Goal: Task Accomplishment & Management: Use online tool/utility

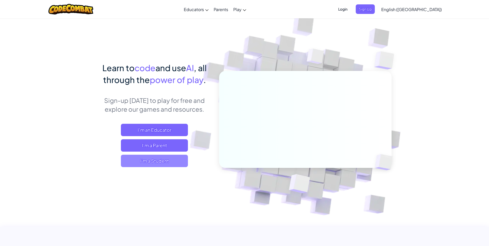
click at [175, 162] on span "I'm a Student" at bounding box center [154, 161] width 67 height 12
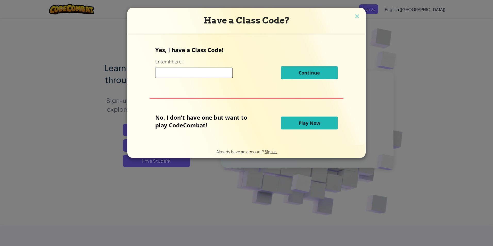
click at [313, 122] on span "Play Now" at bounding box center [309, 123] width 22 height 6
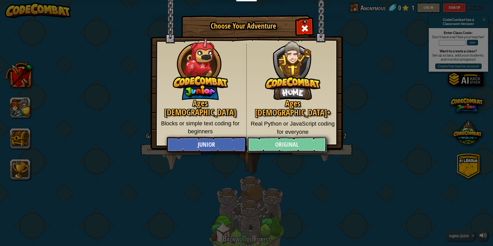
click at [281, 143] on link "Original" at bounding box center [286, 144] width 79 height 15
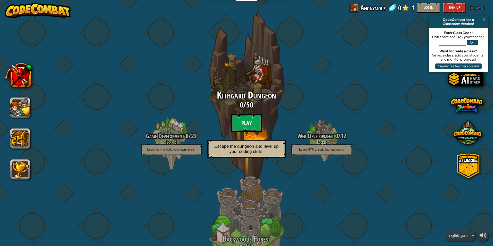
click at [249, 124] on btn "Play" at bounding box center [246, 123] width 31 height 19
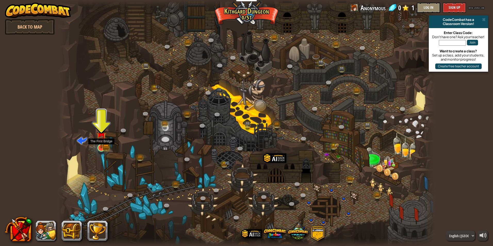
click at [100, 145] on img at bounding box center [101, 137] width 10 height 22
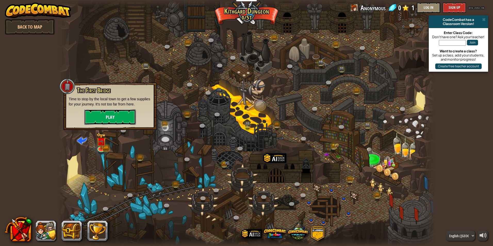
click at [122, 119] on button "Play" at bounding box center [110, 116] width 52 height 15
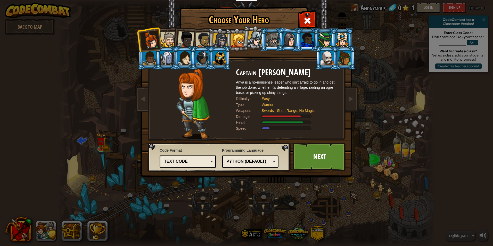
click at [324, 64] on div at bounding box center [326, 58] width 13 height 14
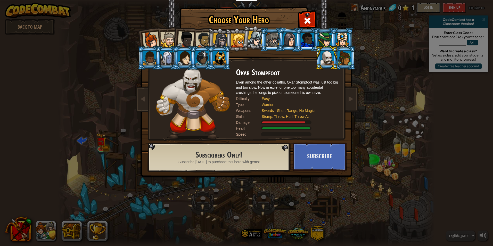
click at [241, 39] on div at bounding box center [238, 40] width 14 height 14
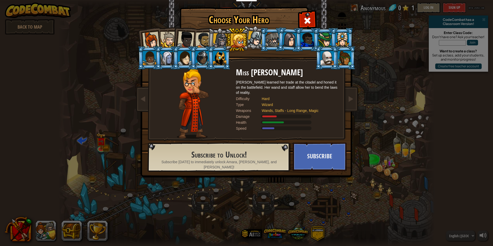
drag, startPoint x: 197, startPoint y: 39, endPoint x: 193, endPoint y: 41, distance: 4.3
click at [193, 28] on ol at bounding box center [246, 28] width 213 height 0
click at [192, 28] on ol at bounding box center [246, 28] width 213 height 0
click at [193, 35] on div at bounding box center [185, 39] width 17 height 17
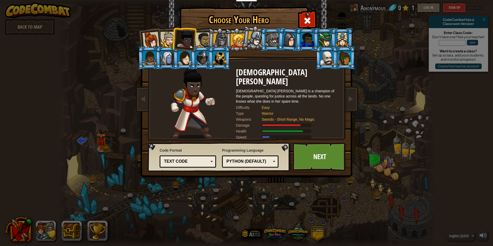
click at [164, 34] on div at bounding box center [168, 40] width 16 height 16
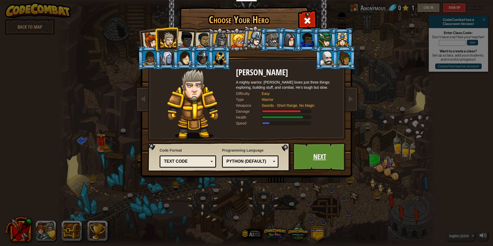
click at [322, 155] on link "Next" at bounding box center [319, 156] width 54 height 28
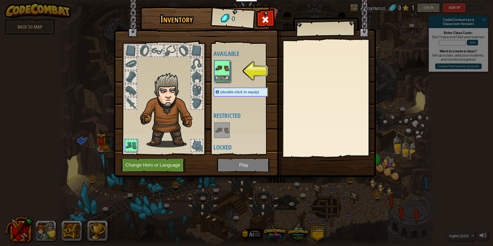
click at [223, 73] on img at bounding box center [222, 68] width 14 height 14
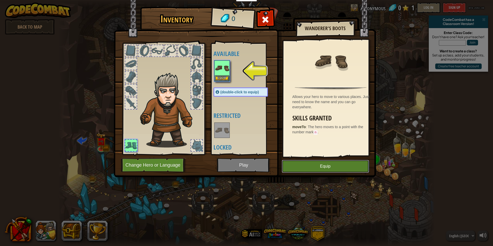
drag, startPoint x: 304, startPoint y: 165, endPoint x: 291, endPoint y: 131, distance: 36.1
click at [291, 131] on div "Inventory 0 Available Equip (double-click to equip) Restricted Locked Wanderer'…" at bounding box center [246, 93] width 262 height 170
click at [295, 165] on button "Equip" at bounding box center [325, 166] width 87 height 13
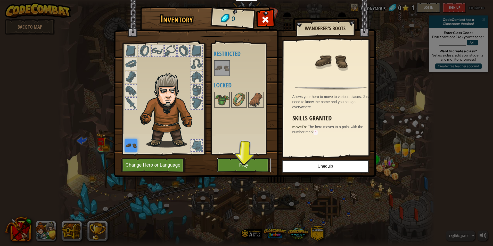
click at [247, 160] on button "Play" at bounding box center [244, 165] width 54 height 14
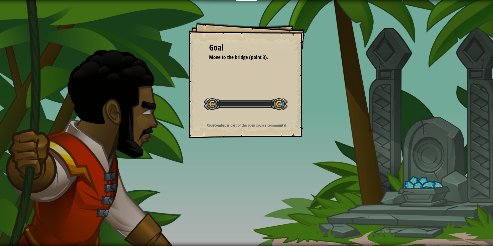
click at [245, 160] on div "Goal Move to the bridge (point 3). Start Level Error loading from server. Try r…" at bounding box center [246, 123] width 493 height 246
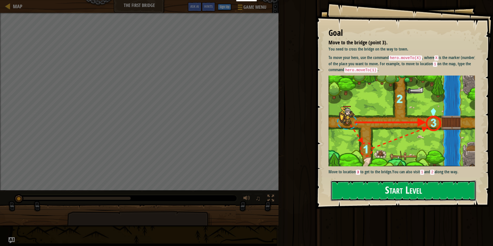
click at [388, 192] on button "Start Level" at bounding box center [403, 190] width 145 height 20
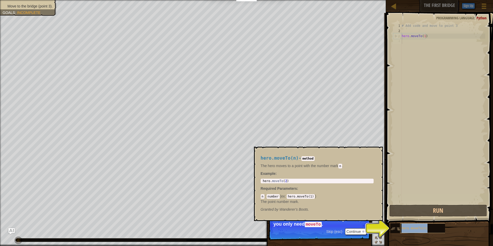
click at [408, 226] on div "hero.moveTo(n)" at bounding box center [424, 228] width 49 height 10
drag, startPoint x: 409, startPoint y: 226, endPoint x: 404, endPoint y: 190, distance: 35.6
click at [404, 190] on div "# Add code and move to point 3 hero . moveTo ( 1 )" at bounding box center [442, 118] width 85 height 191
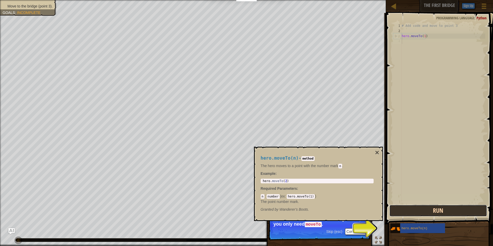
click at [414, 214] on button "Run" at bounding box center [438, 211] width 98 height 12
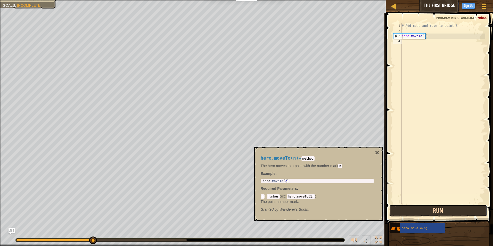
click at [409, 214] on button "Run" at bounding box center [438, 211] width 98 height 12
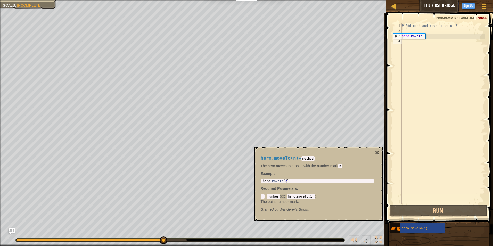
drag, startPoint x: 375, startPoint y: 165, endPoint x: 380, endPoint y: 165, distance: 4.4
click at [375, 166] on div "hero.moveTo(n) - method The hero moves to a point with the number mark n . Exam…" at bounding box center [317, 184] width 120 height 66
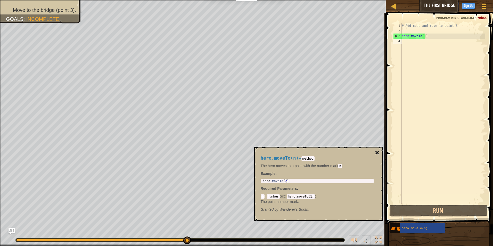
click at [378, 149] on button "×" at bounding box center [377, 152] width 4 height 7
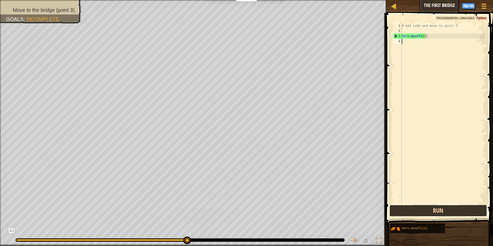
click at [399, 209] on button "Run" at bounding box center [438, 211] width 98 height 12
drag, startPoint x: 411, startPoint y: 215, endPoint x: 422, endPoint y: 200, distance: 18.8
click at [412, 215] on button "Run" at bounding box center [438, 211] width 98 height 12
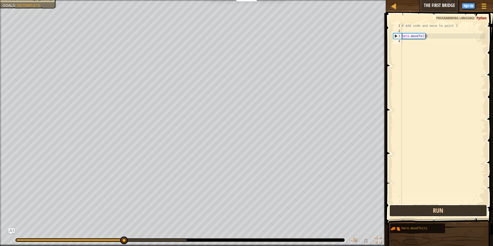
click at [423, 210] on button "Run" at bounding box center [438, 211] width 98 height 12
click at [424, 194] on div "# Add code and move to point 3 hero . moveTo ( 1 )" at bounding box center [442, 118] width 85 height 191
click at [414, 212] on button "Run" at bounding box center [438, 211] width 98 height 12
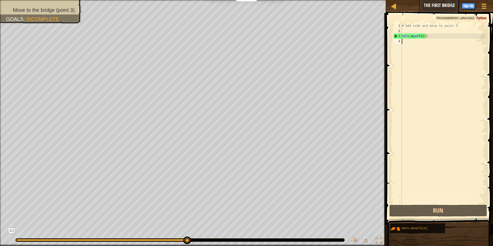
drag, startPoint x: 183, startPoint y: 237, endPoint x: 205, endPoint y: 237, distance: 21.9
click at [237, 241] on div at bounding box center [179, 240] width 329 height 4
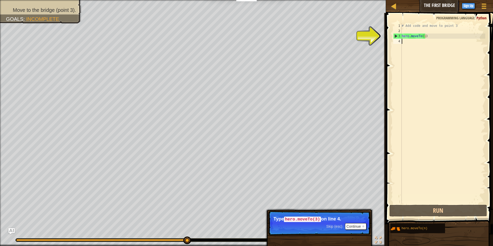
click at [416, 40] on div "# Add code and move to point 3 hero . moveTo ( 1 )" at bounding box center [442, 118] width 85 height 191
click at [396, 35] on div "3" at bounding box center [397, 35] width 8 height 5
type textarea "hero.moveTo(1)"
click at [396, 35] on div "3" at bounding box center [397, 35] width 8 height 5
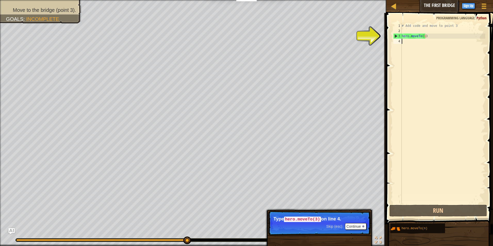
click at [396, 35] on div "3" at bounding box center [397, 35] width 8 height 5
type textarea "hero.moveTo(1)"
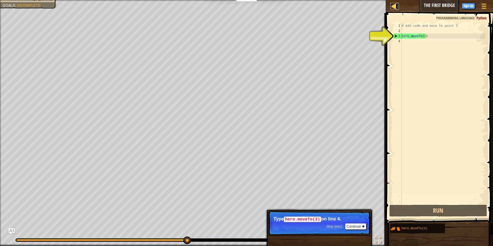
click at [395, 5] on div at bounding box center [393, 6] width 6 height 6
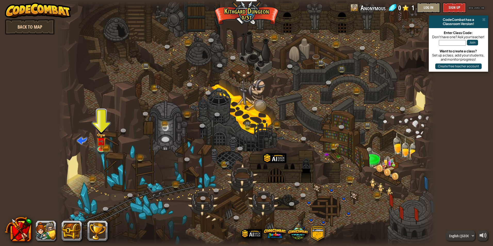
click at [32, 21] on link "Back to Map" at bounding box center [30, 26] width 50 height 15
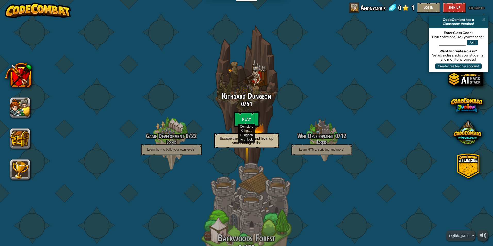
click at [245, 226] on div "Backwoods Forest 0 / 122 Locked Outsmart ogres in the forest with conditional l…" at bounding box center [246, 243] width 98 height 196
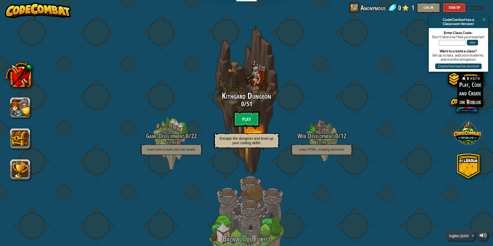
click at [471, 139] on span at bounding box center [467, 132] width 29 height 29
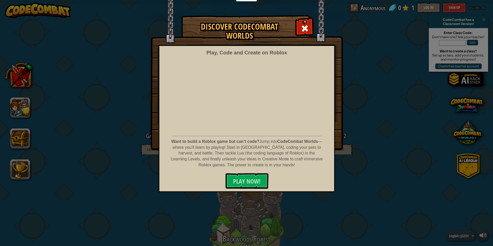
click at [399, 165] on div "Discover CodeCombat Worlds Play, Code and Create on Roblox Want to build a Robl…" at bounding box center [246, 123] width 493 height 246
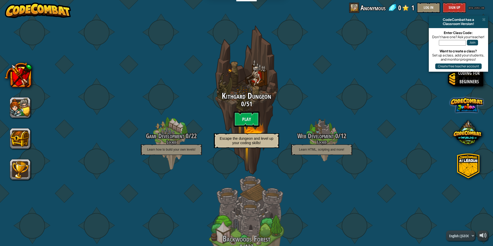
click at [467, 109] on span at bounding box center [466, 104] width 33 height 33
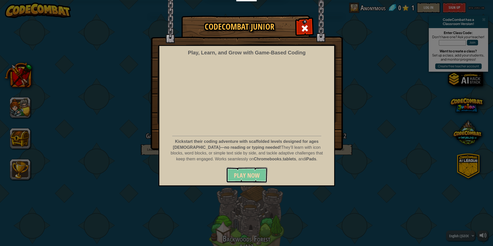
click at [253, 177] on span "Play Now" at bounding box center [247, 175] width 26 height 8
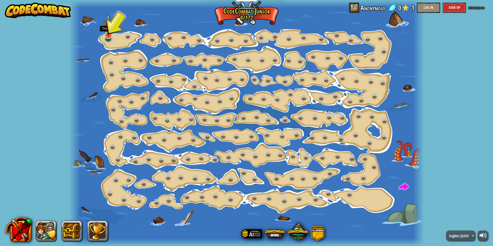
click at [108, 31] on img at bounding box center [109, 25] width 10 height 22
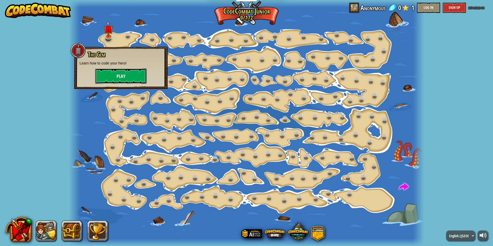
click at [144, 77] on button "Play" at bounding box center [121, 75] width 52 height 15
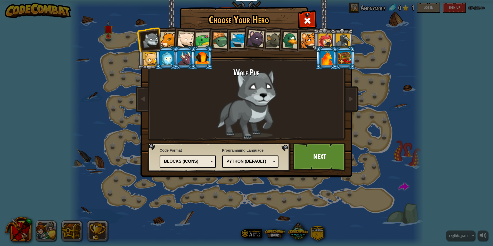
click at [239, 35] on div at bounding box center [238, 40] width 16 height 16
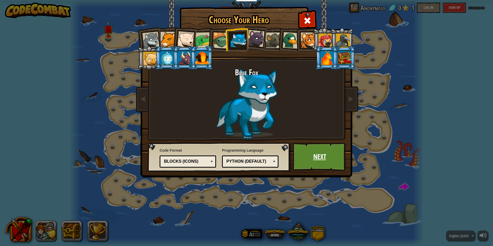
click at [325, 161] on link "Next" at bounding box center [319, 156] width 54 height 28
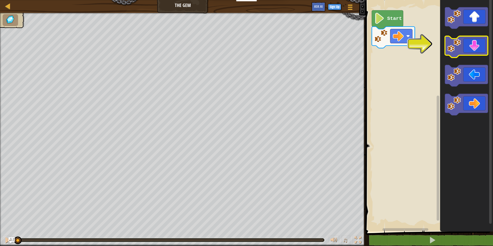
click at [467, 50] on icon "Blockly Workspace" at bounding box center [466, 46] width 43 height 21
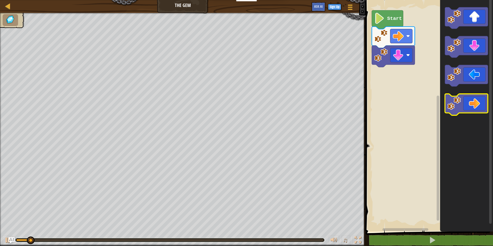
click at [482, 104] on icon "Blockly Workspace" at bounding box center [466, 104] width 43 height 21
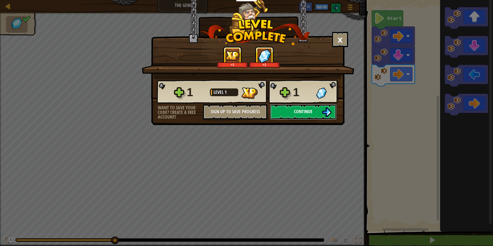
click at [315, 116] on button "Continue" at bounding box center [303, 111] width 66 height 15
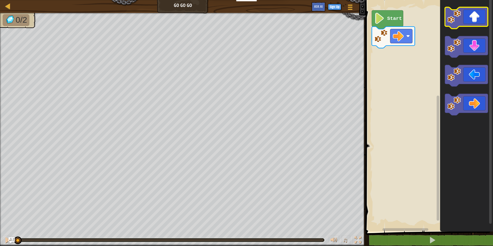
click at [473, 26] on icon "Blockly Workspace" at bounding box center [466, 17] width 43 height 21
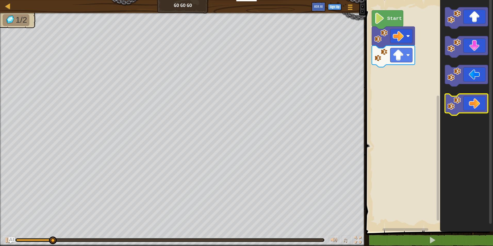
click at [472, 112] on icon "Blockly Workspace" at bounding box center [466, 104] width 43 height 21
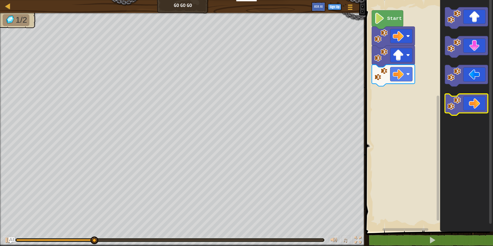
click at [472, 112] on icon "Blockly Workspace" at bounding box center [466, 104] width 43 height 21
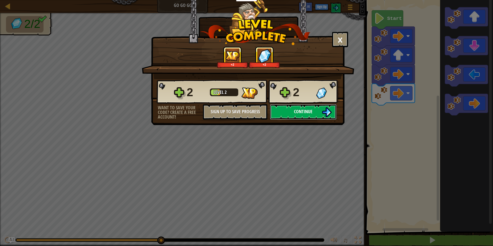
click at [307, 114] on span "Continue" at bounding box center [303, 111] width 19 height 6
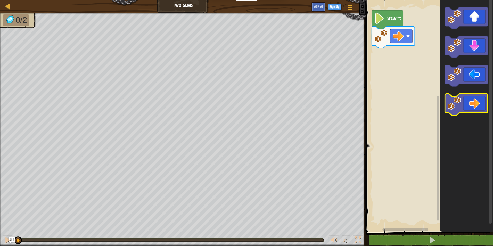
click at [478, 103] on icon "Blockly Workspace" at bounding box center [466, 104] width 43 height 21
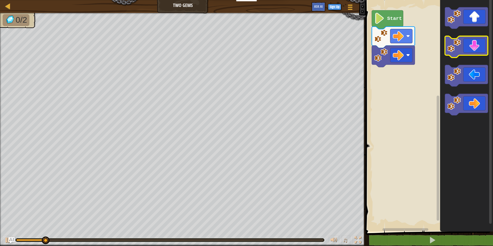
click at [477, 44] on icon "Blockly Workspace" at bounding box center [466, 46] width 43 height 21
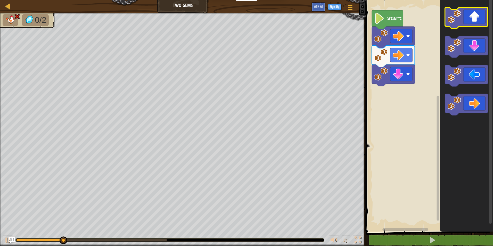
click at [478, 12] on icon "Blockly Workspace" at bounding box center [466, 17] width 43 height 21
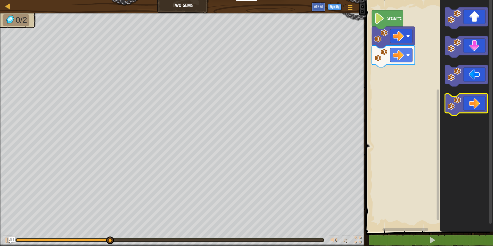
click at [479, 103] on icon "Blockly Workspace" at bounding box center [466, 104] width 43 height 21
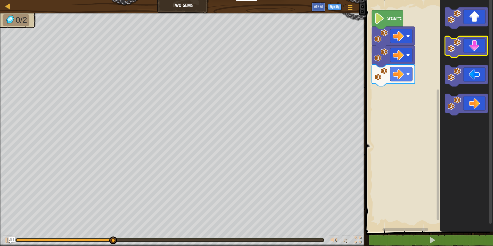
click at [475, 45] on icon "Blockly Workspace" at bounding box center [466, 46] width 43 height 21
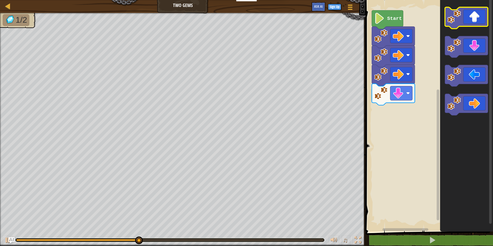
click at [478, 13] on icon "Blockly Workspace" at bounding box center [466, 17] width 43 height 21
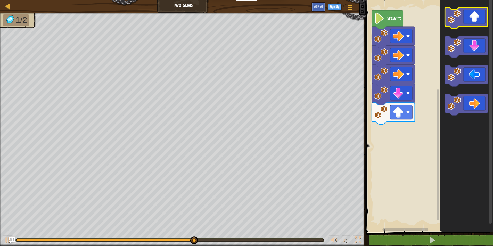
click at [477, 14] on icon "Blockly Workspace" at bounding box center [466, 17] width 43 height 21
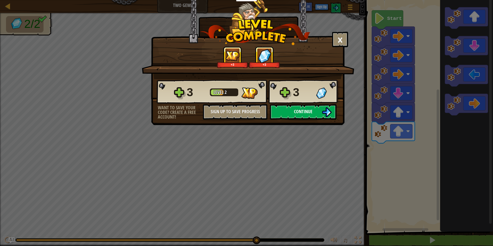
click at [290, 109] on button "Continue" at bounding box center [303, 111] width 66 height 15
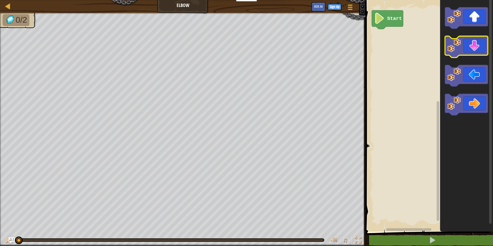
click at [460, 51] on image "Blockly Workspace" at bounding box center [453, 45] width 13 height 13
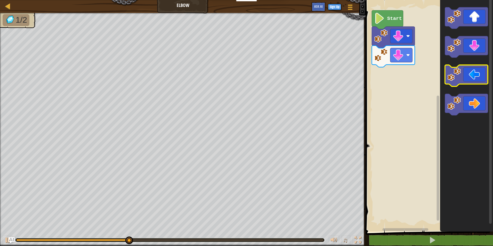
click at [467, 79] on icon "Blockly Workspace" at bounding box center [466, 75] width 43 height 21
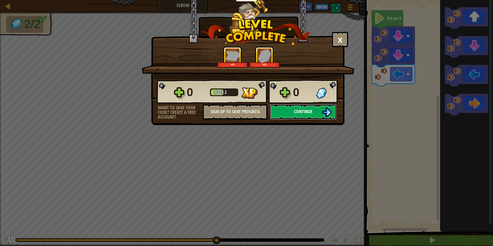
click at [287, 108] on button "Continue" at bounding box center [303, 111] width 66 height 15
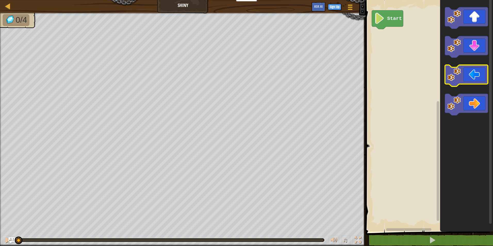
click at [466, 82] on icon "Blockly Workspace" at bounding box center [466, 75] width 43 height 21
click at [474, 65] on icon "Blockly Workspace" at bounding box center [466, 75] width 43 height 21
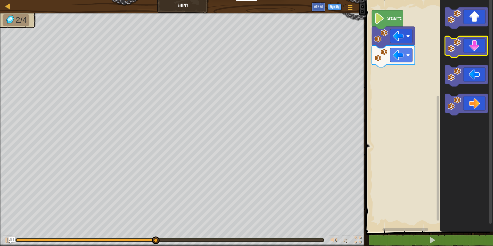
click at [456, 47] on image "Blockly Workspace" at bounding box center [453, 45] width 13 height 13
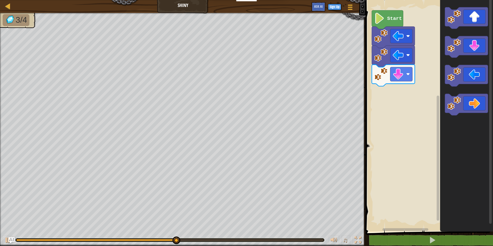
click at [451, 115] on icon "Blockly Workspace" at bounding box center [466, 114] width 53 height 234
click at [454, 98] on image "Blockly Workspace" at bounding box center [453, 102] width 13 height 13
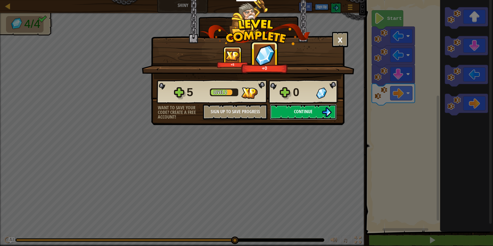
click at [328, 111] on img at bounding box center [327, 112] width 10 height 10
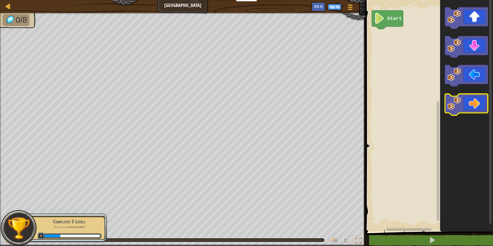
click at [476, 106] on icon "Blockly Workspace" at bounding box center [466, 104] width 43 height 21
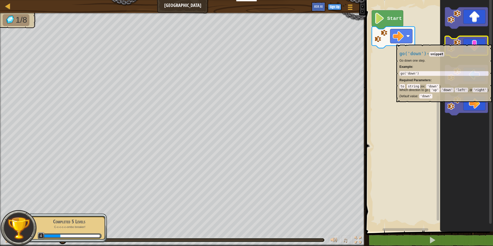
click at [473, 42] on icon "Blockly Workspace" at bounding box center [466, 46] width 43 height 21
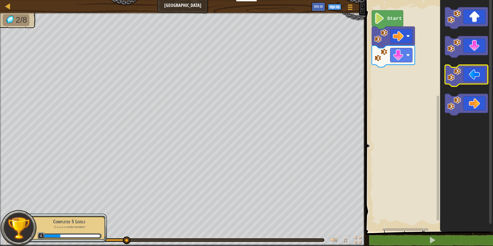
click at [480, 79] on icon "Blockly Workspace" at bounding box center [466, 75] width 43 height 21
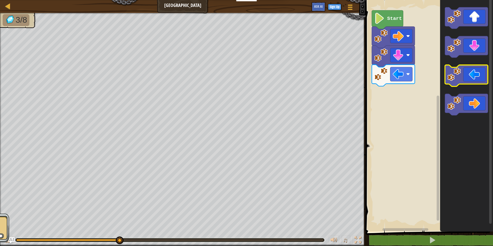
click at [480, 79] on icon "Blockly Workspace" at bounding box center [466, 75] width 43 height 21
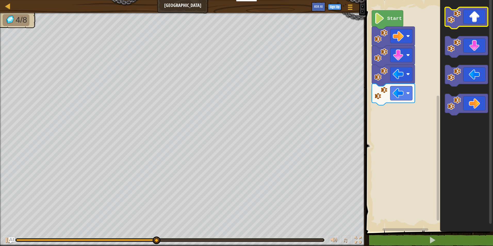
click at [481, 15] on icon "Blockly Workspace" at bounding box center [466, 17] width 43 height 21
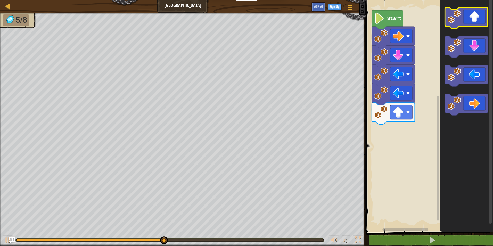
click at [480, 15] on icon "Blockly Workspace" at bounding box center [466, 17] width 43 height 21
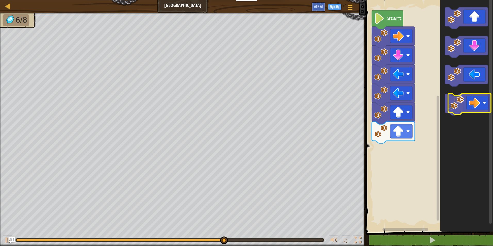
click at [481, 106] on icon "Blockly Workspace" at bounding box center [466, 104] width 43 height 21
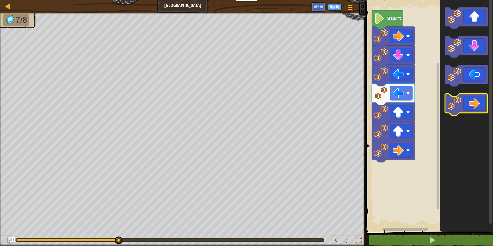
click at [449, 103] on image "Blockly Workspace" at bounding box center [453, 102] width 13 height 13
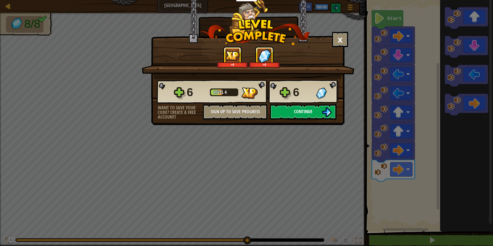
click at [287, 114] on button "Continue" at bounding box center [303, 111] width 66 height 15
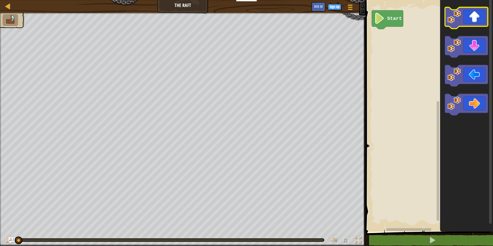
click at [471, 23] on icon "Blockly Workspace" at bounding box center [466, 17] width 43 height 21
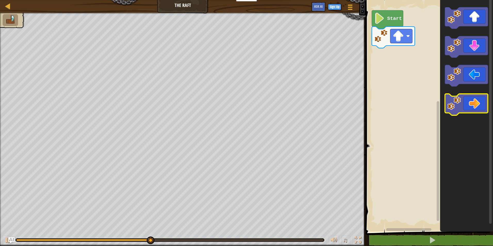
click at [468, 109] on icon "Blockly Workspace" at bounding box center [466, 104] width 43 height 21
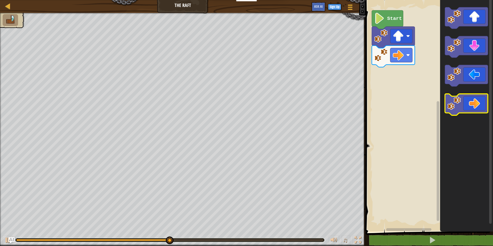
click at [475, 106] on icon "Blockly Workspace" at bounding box center [466, 104] width 43 height 21
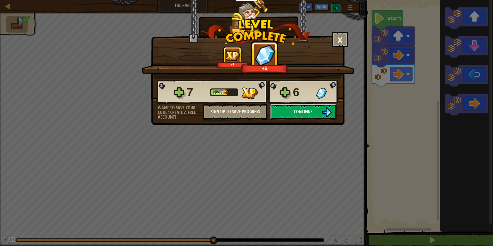
click at [334, 113] on button "Continue" at bounding box center [303, 111] width 66 height 15
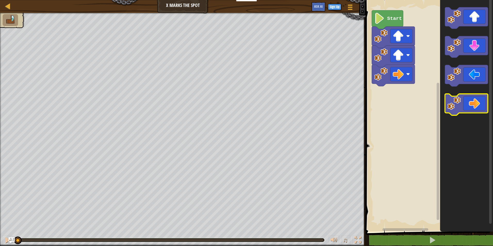
click at [471, 100] on icon "Blockly Workspace" at bounding box center [466, 104] width 43 height 21
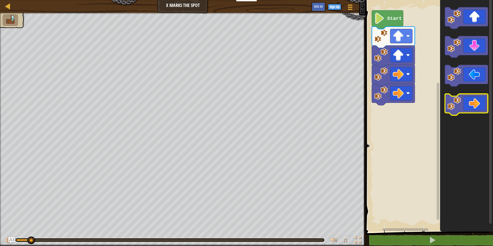
click at [468, 100] on icon "Blockly Workspace" at bounding box center [466, 104] width 43 height 21
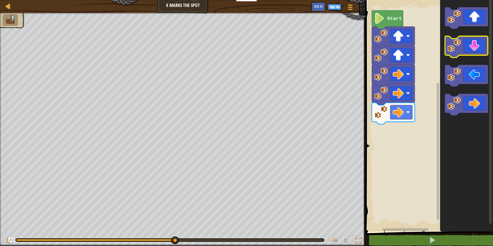
click at [458, 51] on image "Blockly Workspace" at bounding box center [453, 45] width 13 height 13
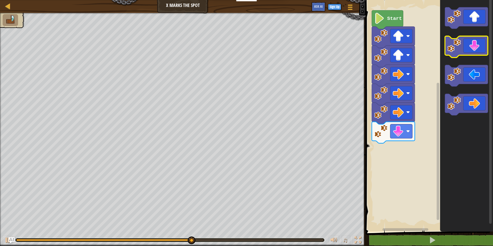
click at [458, 51] on image "Blockly Workspace" at bounding box center [453, 45] width 13 height 13
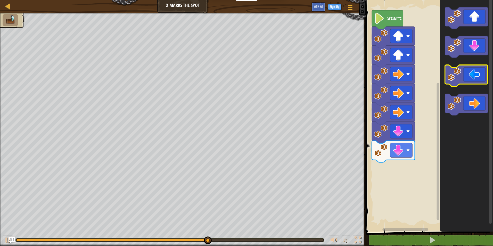
click at [472, 83] on icon "Blockly Workspace" at bounding box center [466, 75] width 43 height 21
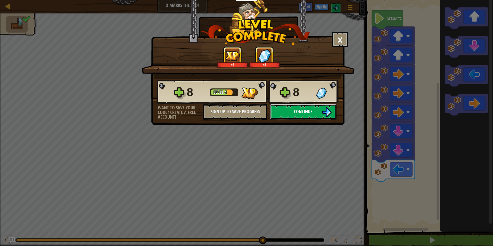
click at [305, 113] on span "Continue" at bounding box center [303, 111] width 19 height 6
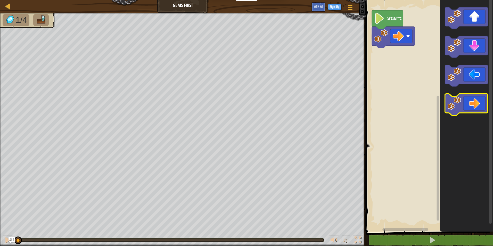
click at [474, 107] on icon "Blockly Workspace" at bounding box center [466, 104] width 43 height 21
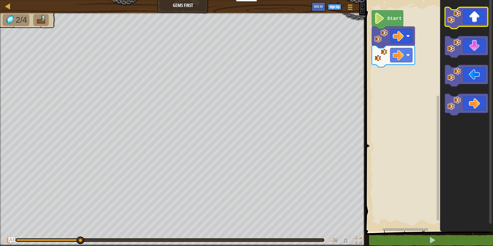
click at [465, 12] on icon "Blockly Workspace" at bounding box center [466, 17] width 43 height 21
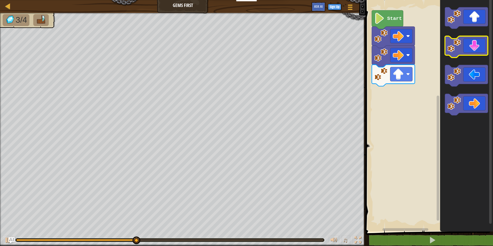
click at [476, 47] on icon "Blockly Workspace" at bounding box center [466, 46] width 43 height 21
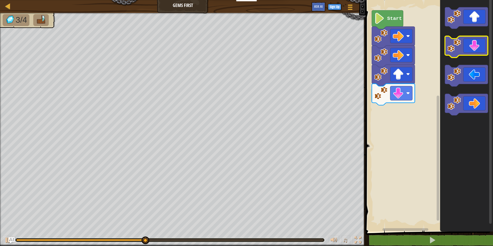
click at [476, 47] on icon "Blockly Workspace" at bounding box center [466, 46] width 43 height 21
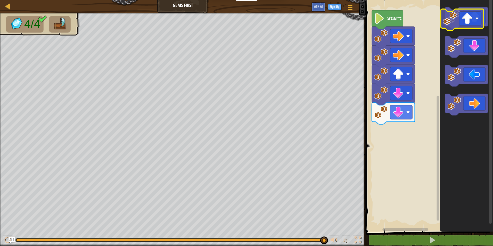
click at [463, 21] on icon "Blockly Workspace" at bounding box center [466, 17] width 43 height 21
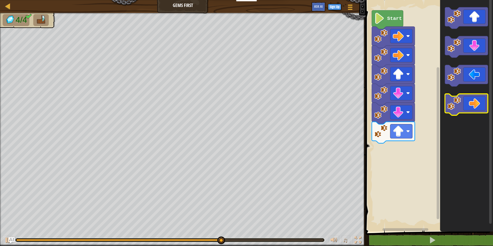
click at [479, 105] on icon "Blockly Workspace" at bounding box center [466, 104] width 43 height 21
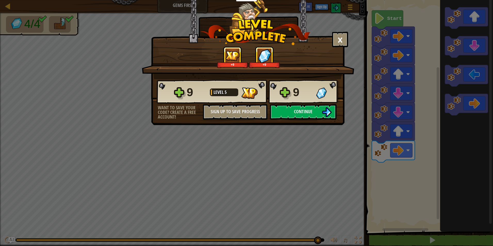
click at [287, 140] on div "× How fun was this level? +9 +9 Reticulating Splines... 9 Level 5 9 Want to sav…" at bounding box center [246, 123] width 493 height 246
click at [297, 119] on button "Continue" at bounding box center [303, 111] width 66 height 15
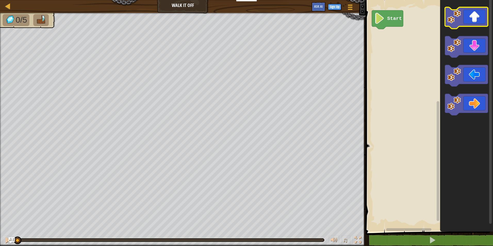
click at [477, 23] on icon "Blockly Workspace" at bounding box center [466, 17] width 43 height 21
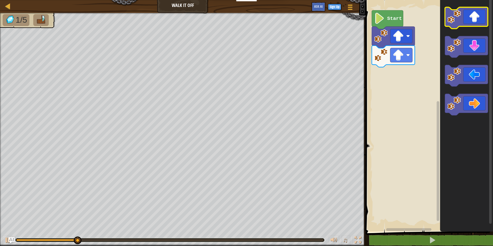
click at [471, 24] on icon "Blockly Workspace" at bounding box center [466, 17] width 43 height 21
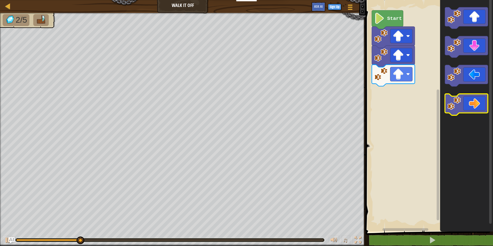
click at [467, 104] on icon "Blockly Workspace" at bounding box center [466, 104] width 43 height 21
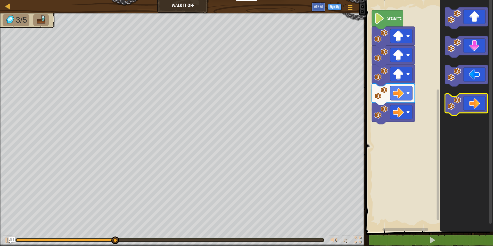
click at [467, 104] on icon "Blockly Workspace" at bounding box center [466, 104] width 43 height 21
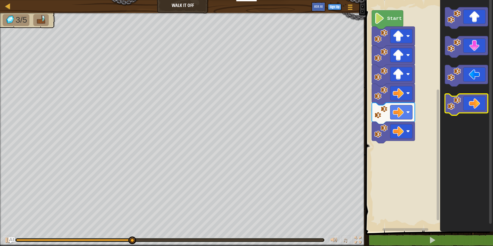
click at [467, 104] on icon "Blockly Workspace" at bounding box center [466, 104] width 43 height 21
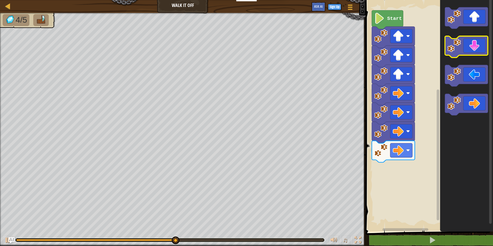
click at [477, 53] on icon "Blockly Workspace" at bounding box center [466, 46] width 43 height 21
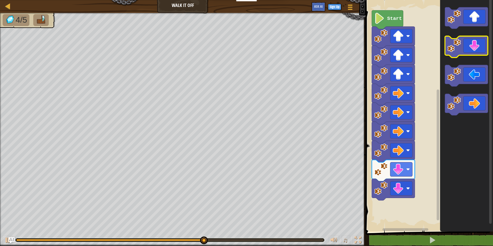
click at [477, 53] on icon "Blockly Workspace" at bounding box center [466, 46] width 43 height 21
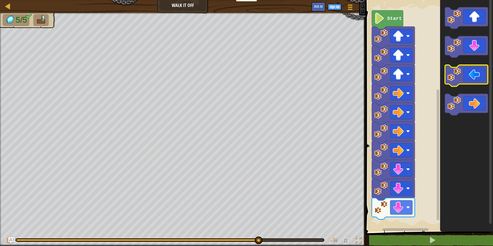
click at [470, 78] on icon "Blockly Workspace" at bounding box center [466, 75] width 43 height 21
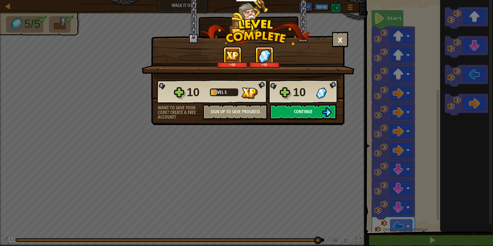
click at [306, 119] on button "Continue" at bounding box center [303, 111] width 66 height 15
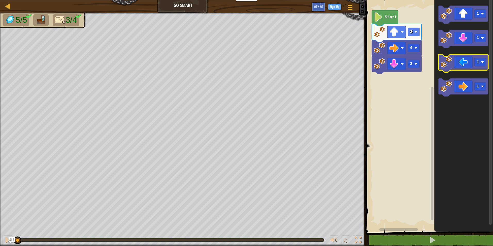
click at [468, 62] on icon "Blockly Workspace" at bounding box center [463, 63] width 50 height 18
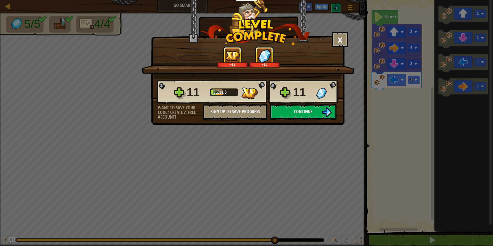
click at [490, 176] on div "× How fun was this level? +11 +11 Reticulating Splines... 11 Level 5 11 Want to…" at bounding box center [246, 123] width 493 height 246
click at [317, 115] on button "Continue" at bounding box center [303, 111] width 66 height 15
